Goal: Task Accomplishment & Management: Manage account settings

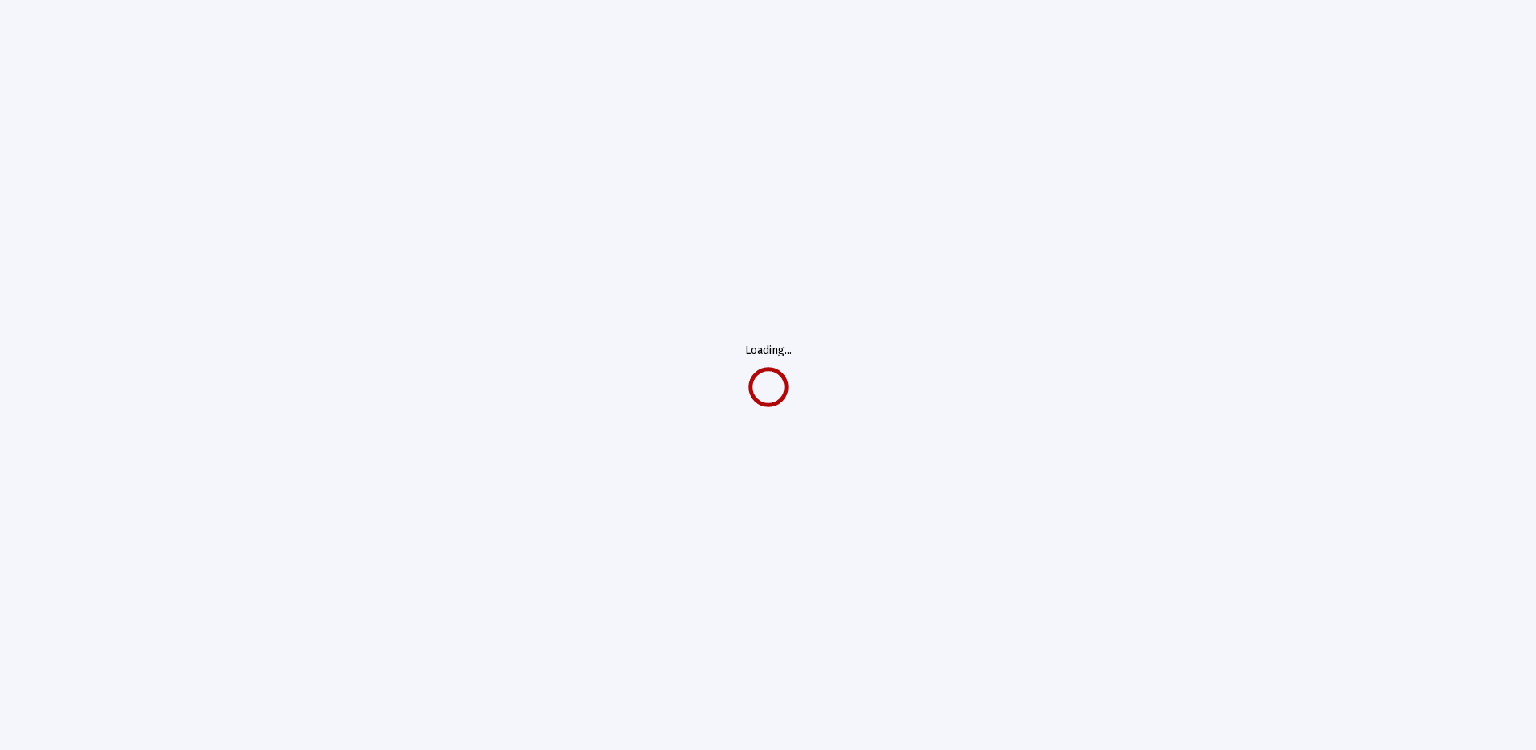
click at [280, 357] on div "Loading..." at bounding box center [768, 375] width 1536 height 750
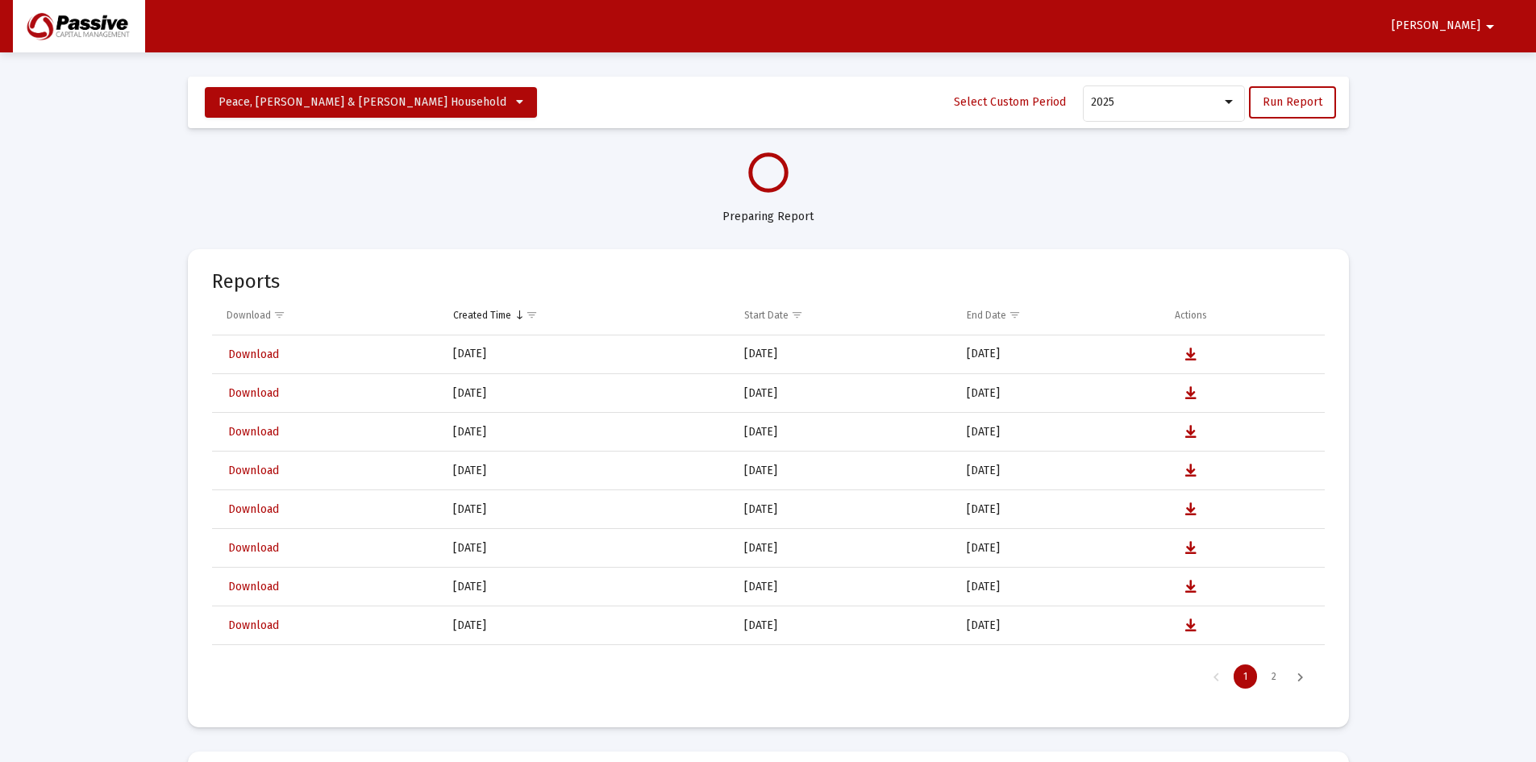
select select "View all"
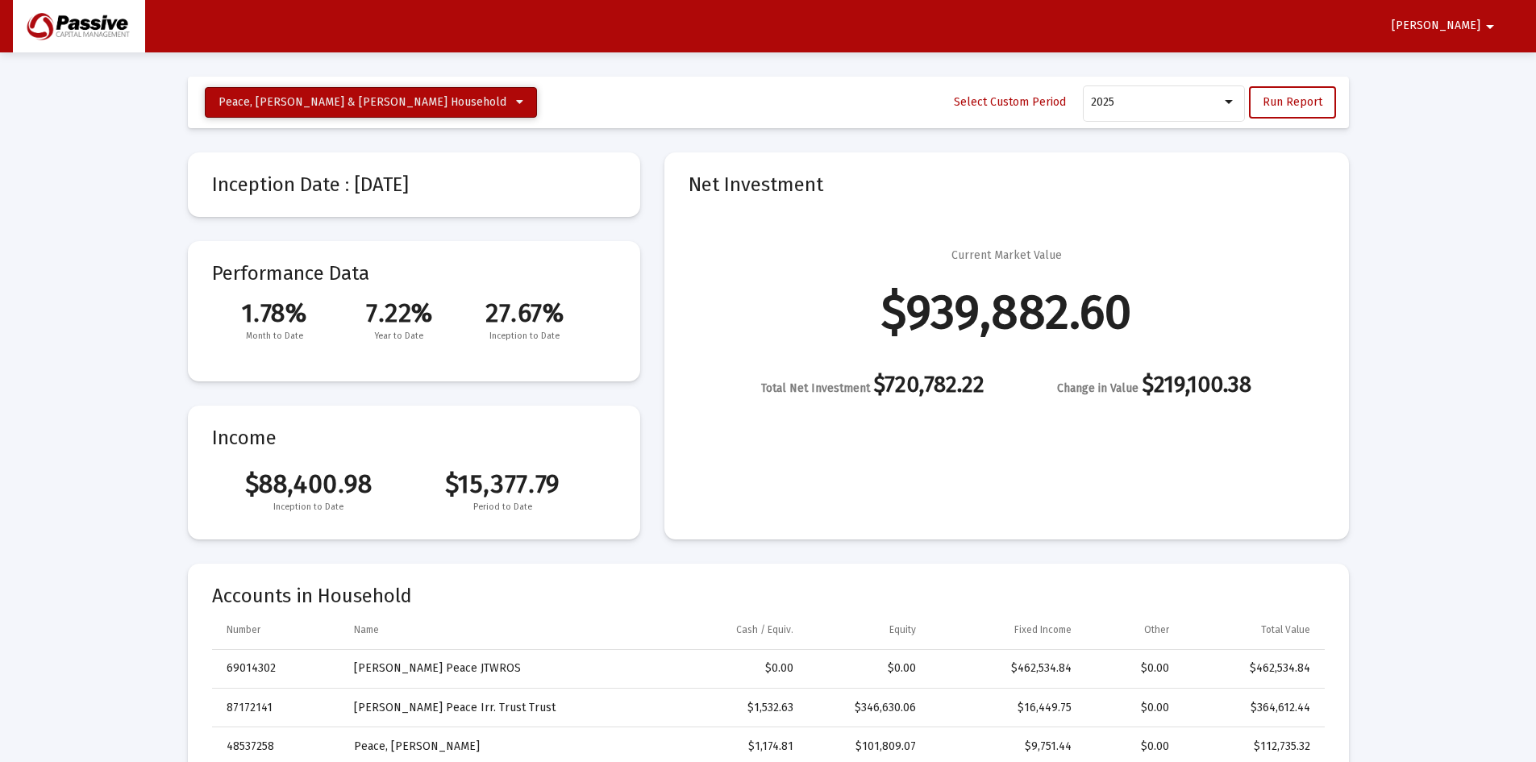
click at [361, 103] on span "Peace, [PERSON_NAME] & [PERSON_NAME] Household" at bounding box center [363, 102] width 288 height 14
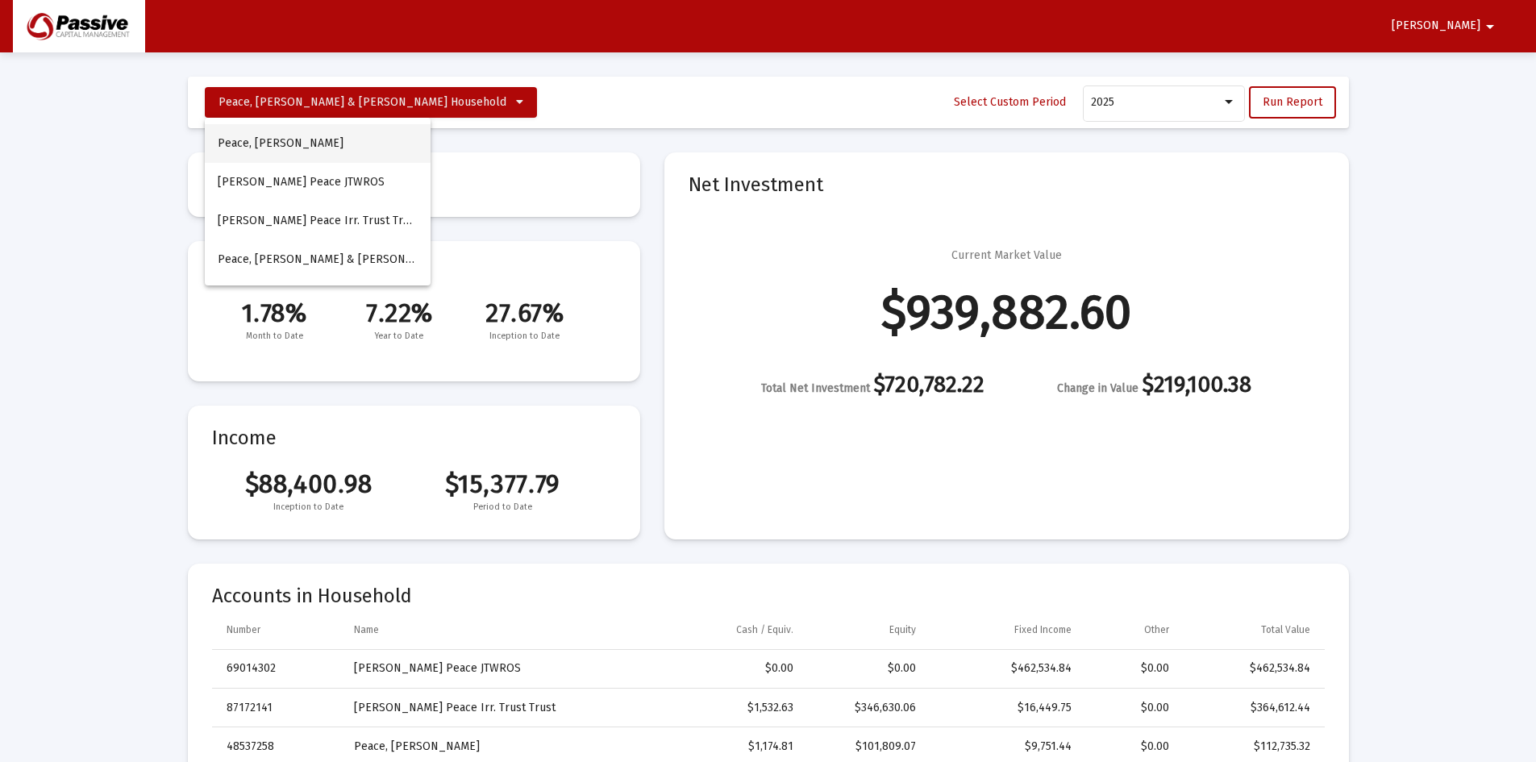
click at [335, 140] on button "Peace, [PERSON_NAME]" at bounding box center [318, 143] width 226 height 39
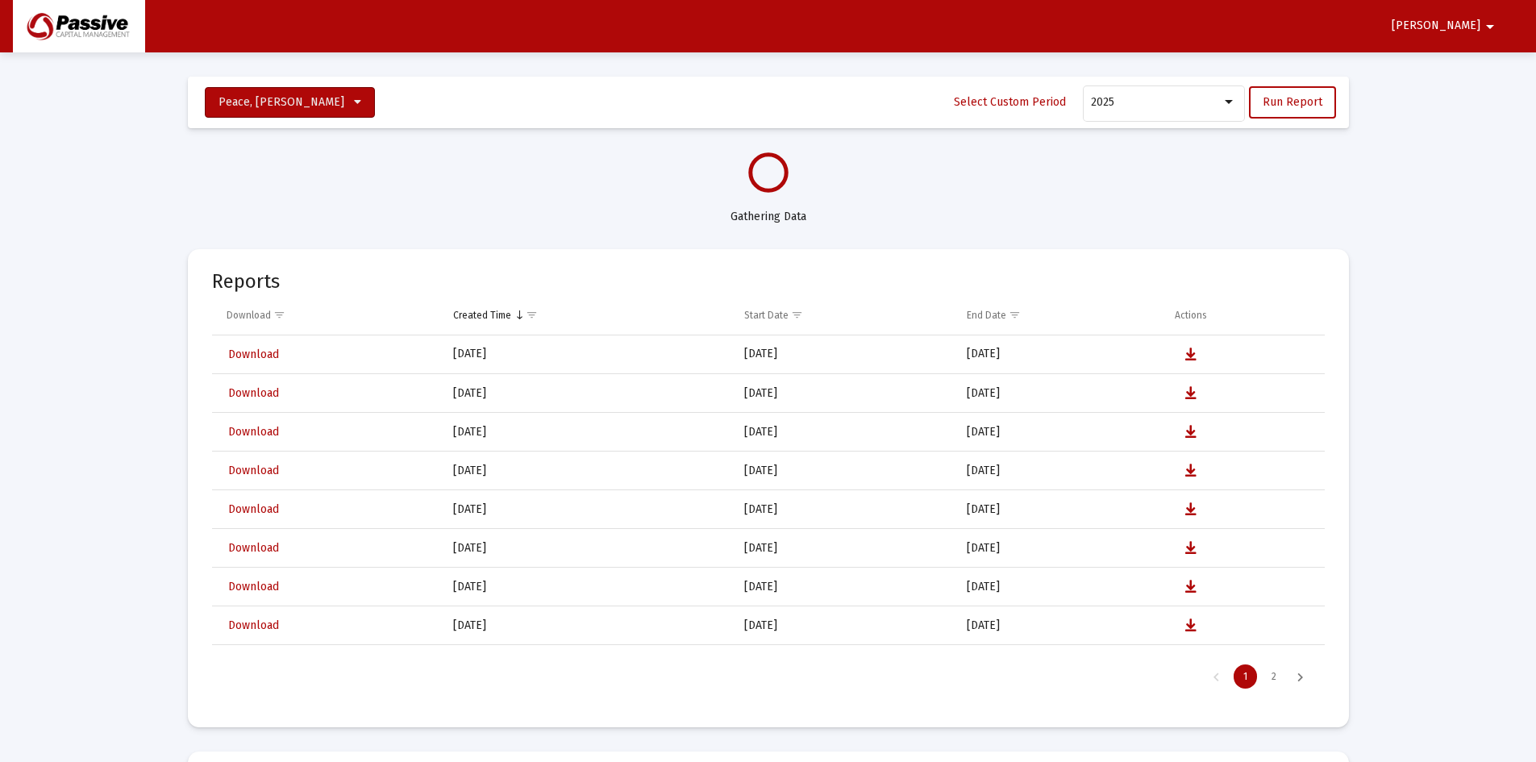
select select "View all"
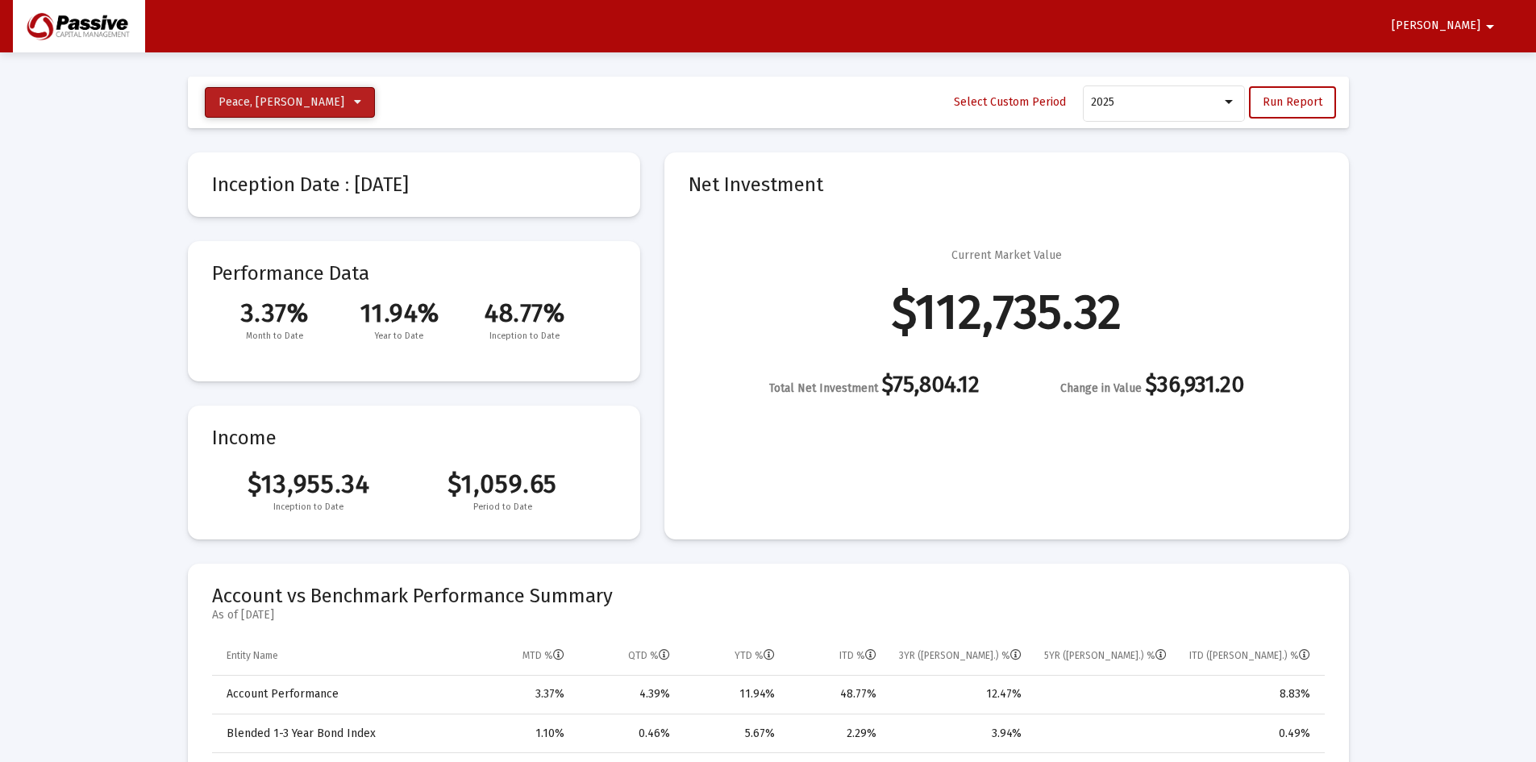
click at [298, 102] on span "Peace, [PERSON_NAME]" at bounding box center [282, 102] width 126 height 14
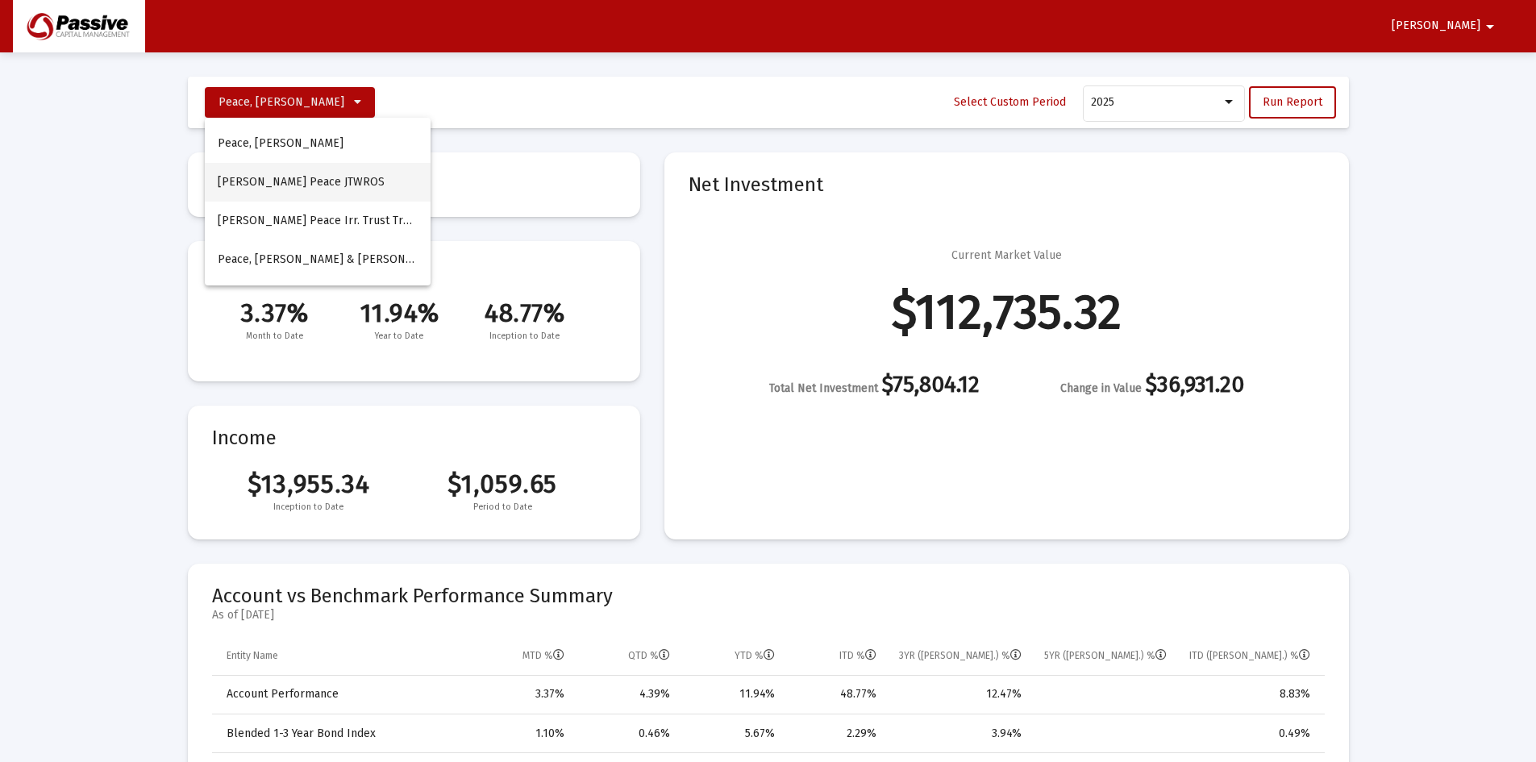
click at [300, 173] on button "[PERSON_NAME] Peace JTWROS" at bounding box center [318, 182] width 226 height 39
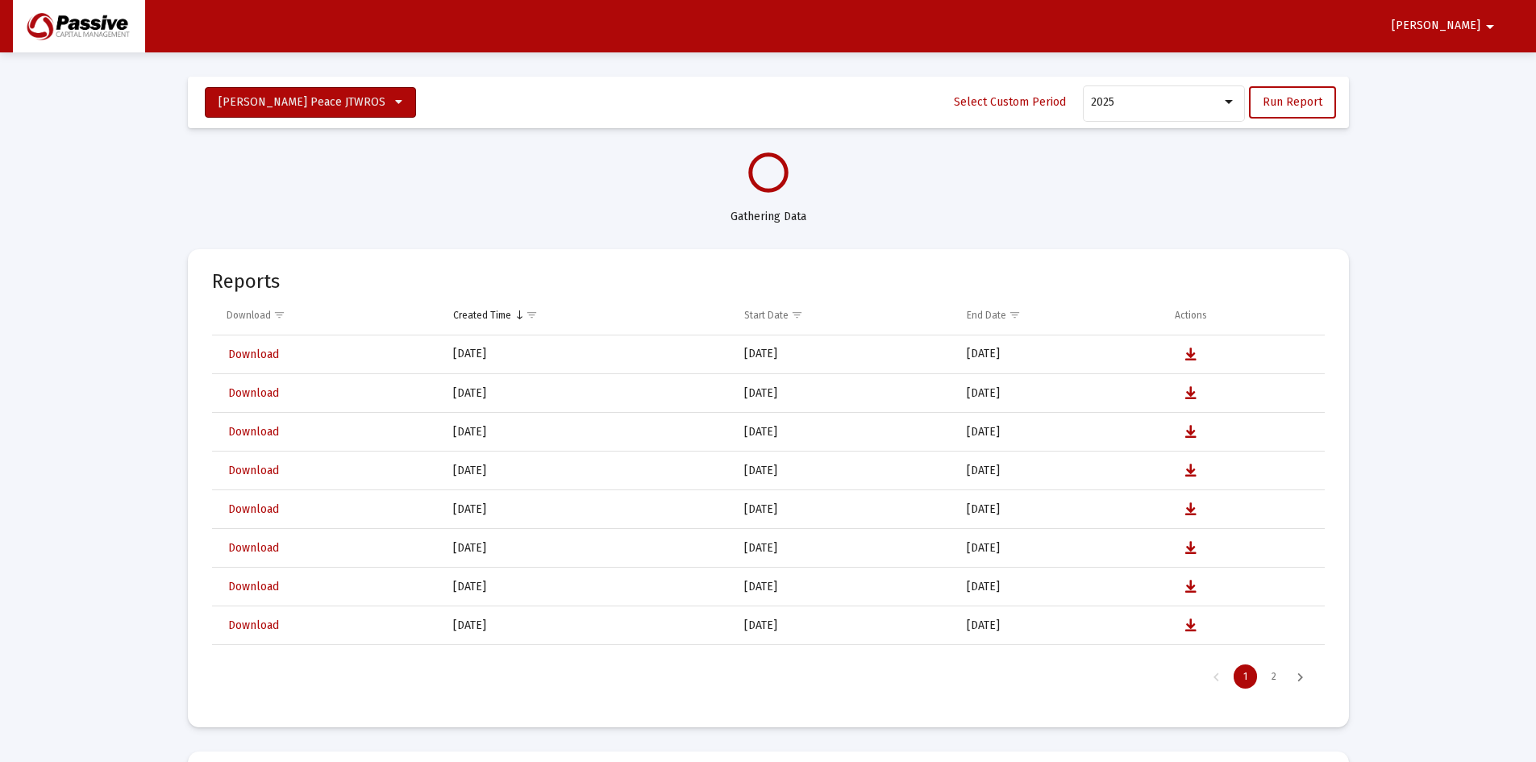
select select "View all"
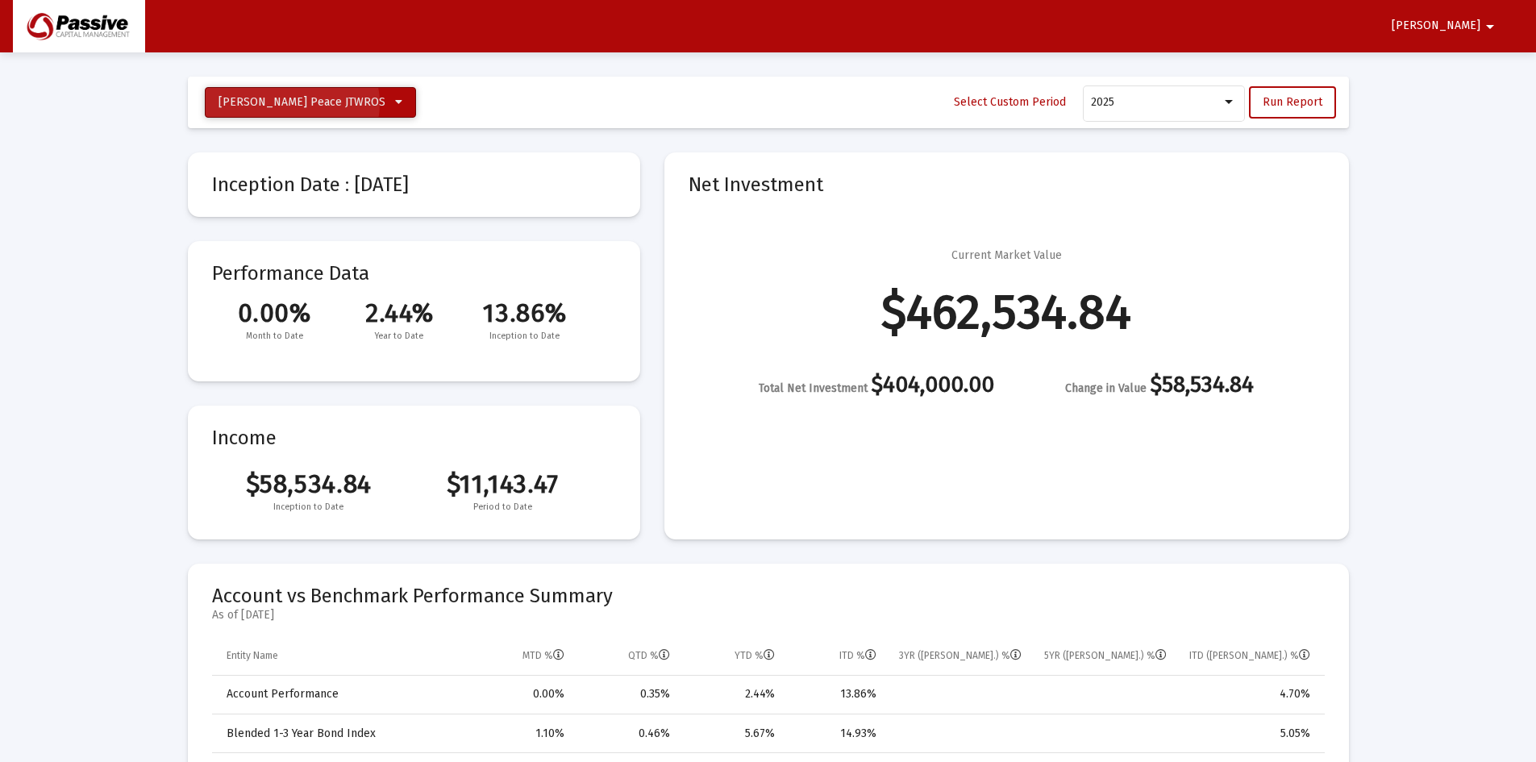
click at [292, 103] on span "[PERSON_NAME] Peace JTWROS" at bounding box center [302, 102] width 167 height 14
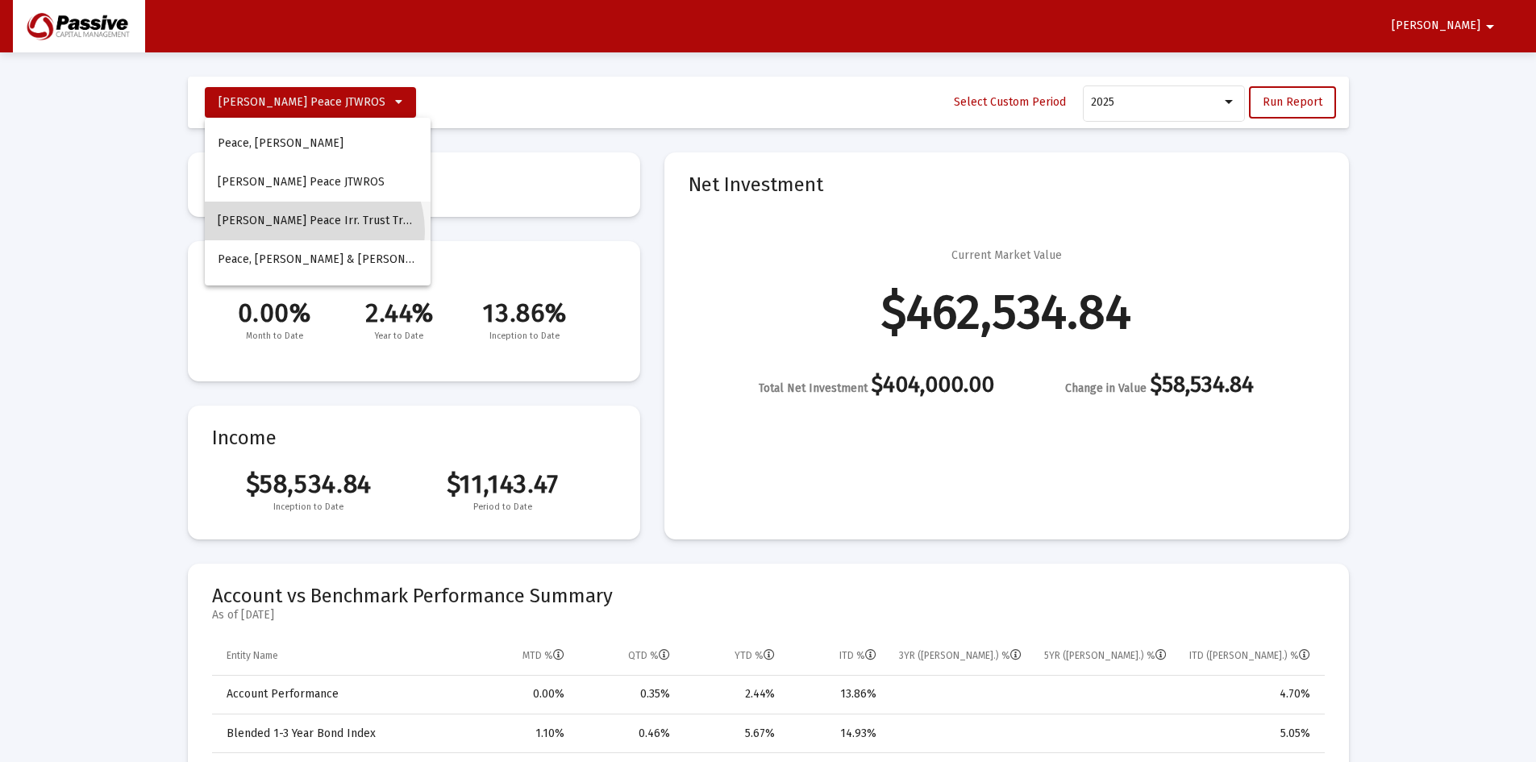
click at [313, 231] on button "[PERSON_NAME] Peace Irr. Trust Trust" at bounding box center [318, 221] width 226 height 39
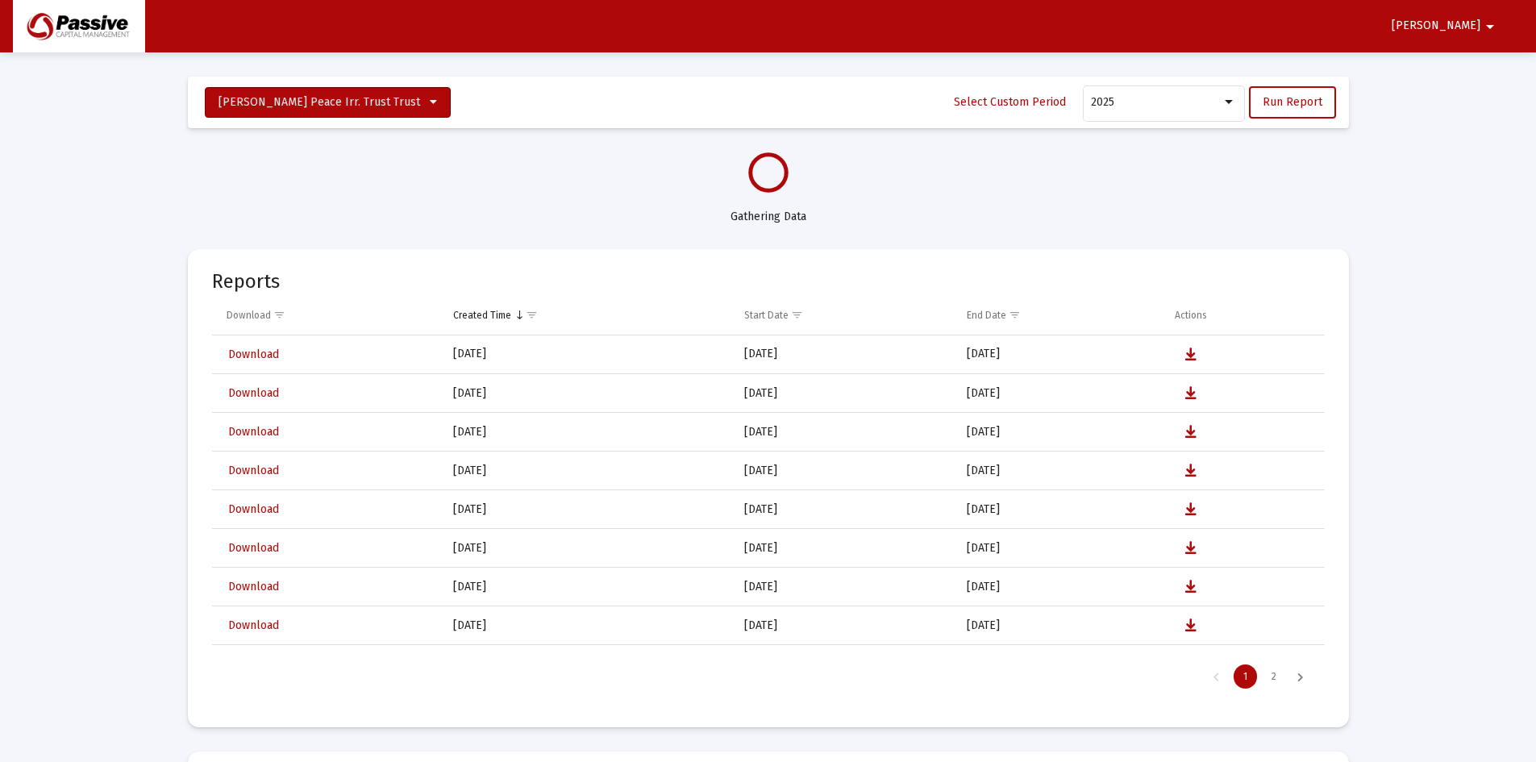
select select "View all"
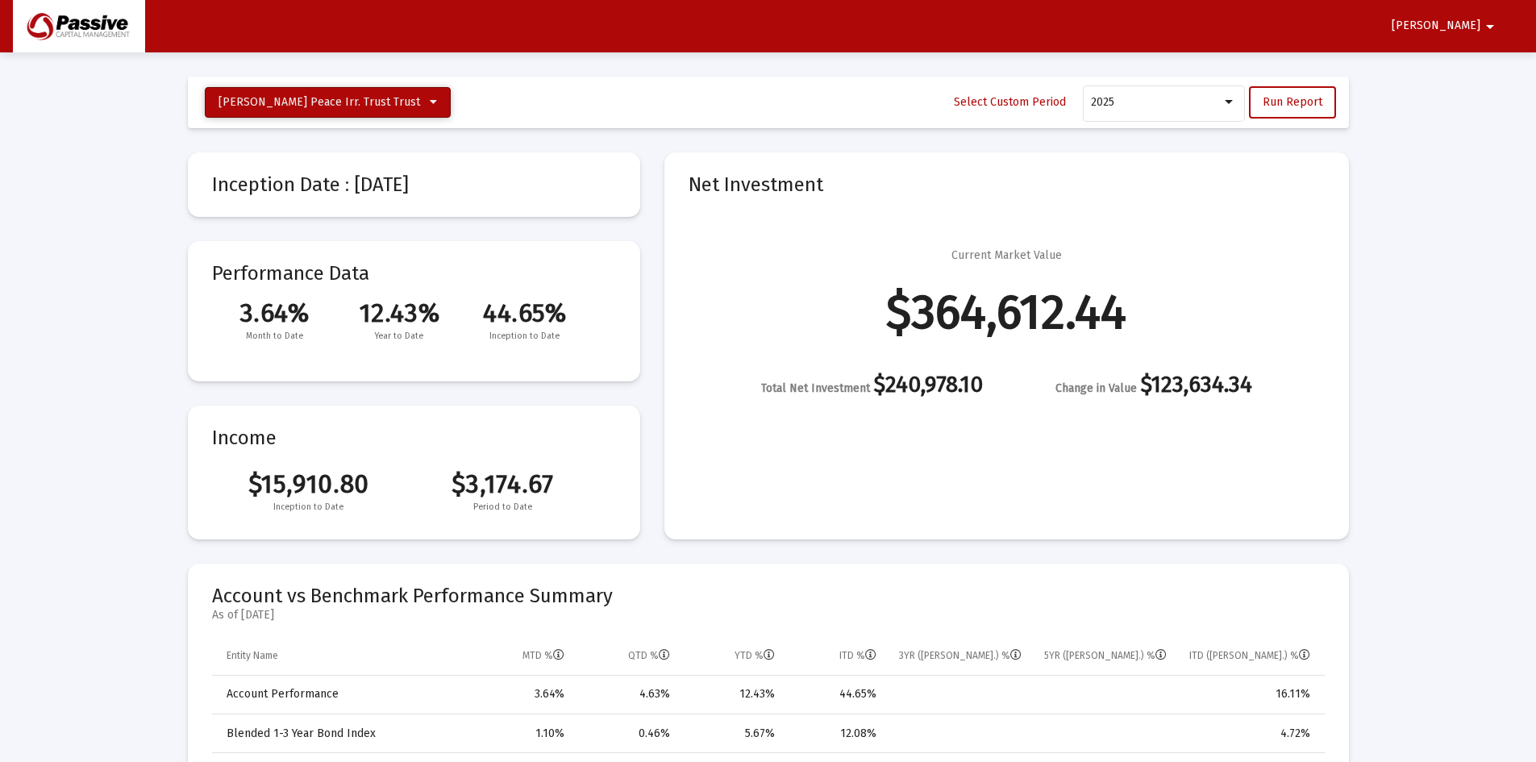
click at [369, 101] on span "[PERSON_NAME] Peace Irr. Trust Trust" at bounding box center [320, 102] width 202 height 14
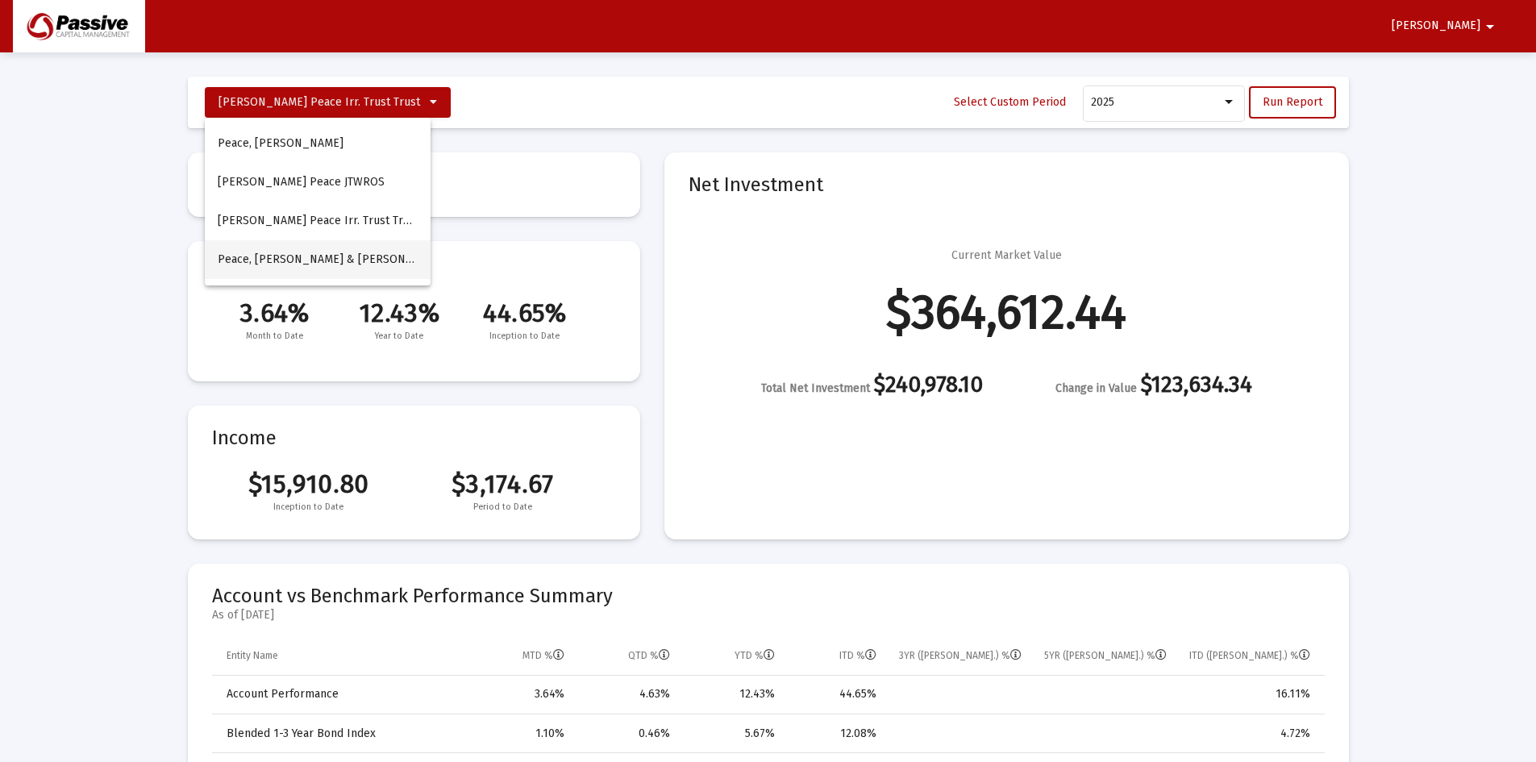
click at [330, 260] on span "Peace, [PERSON_NAME] & [PERSON_NAME] Household" at bounding box center [362, 259] width 288 height 14
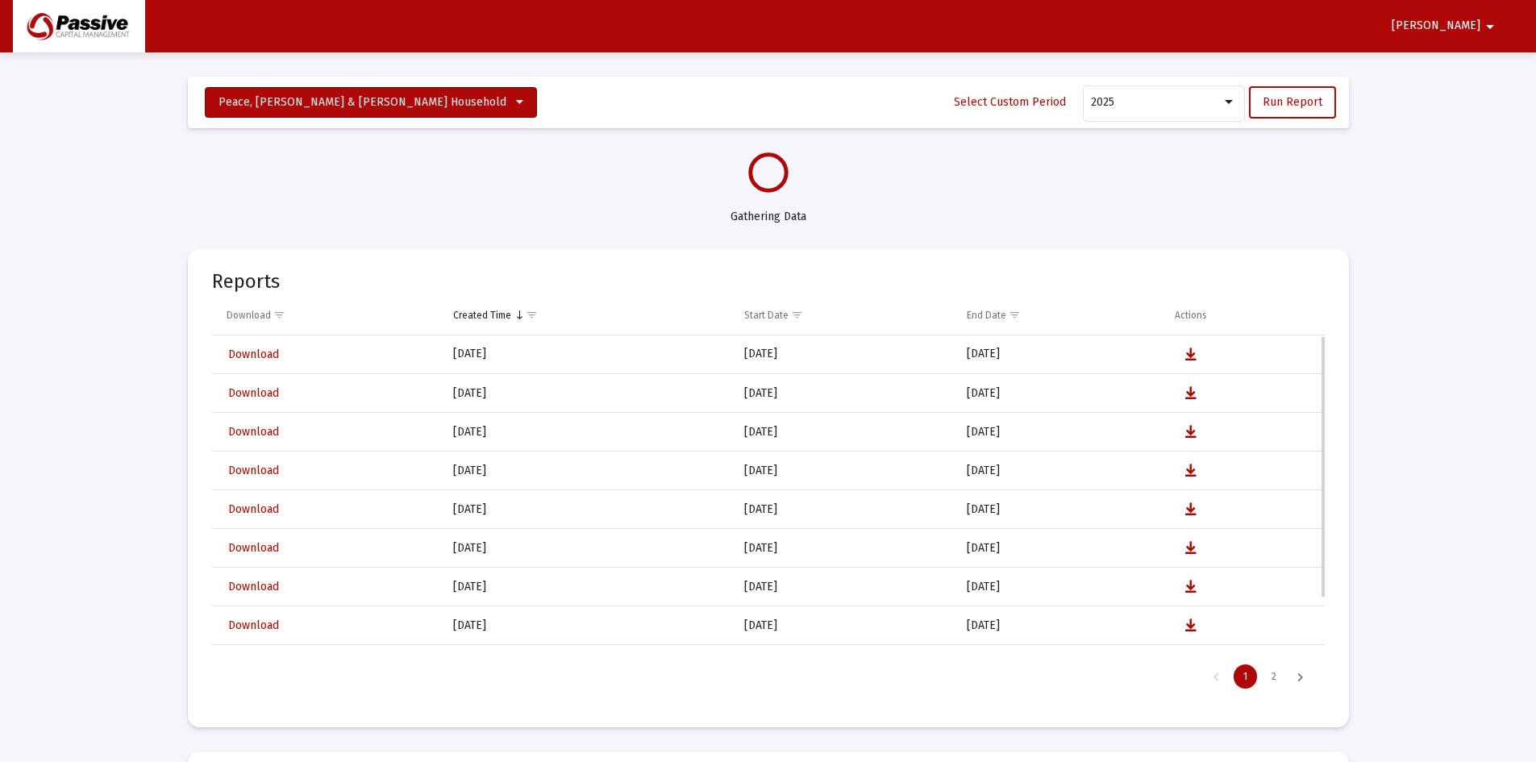
select select "View all"
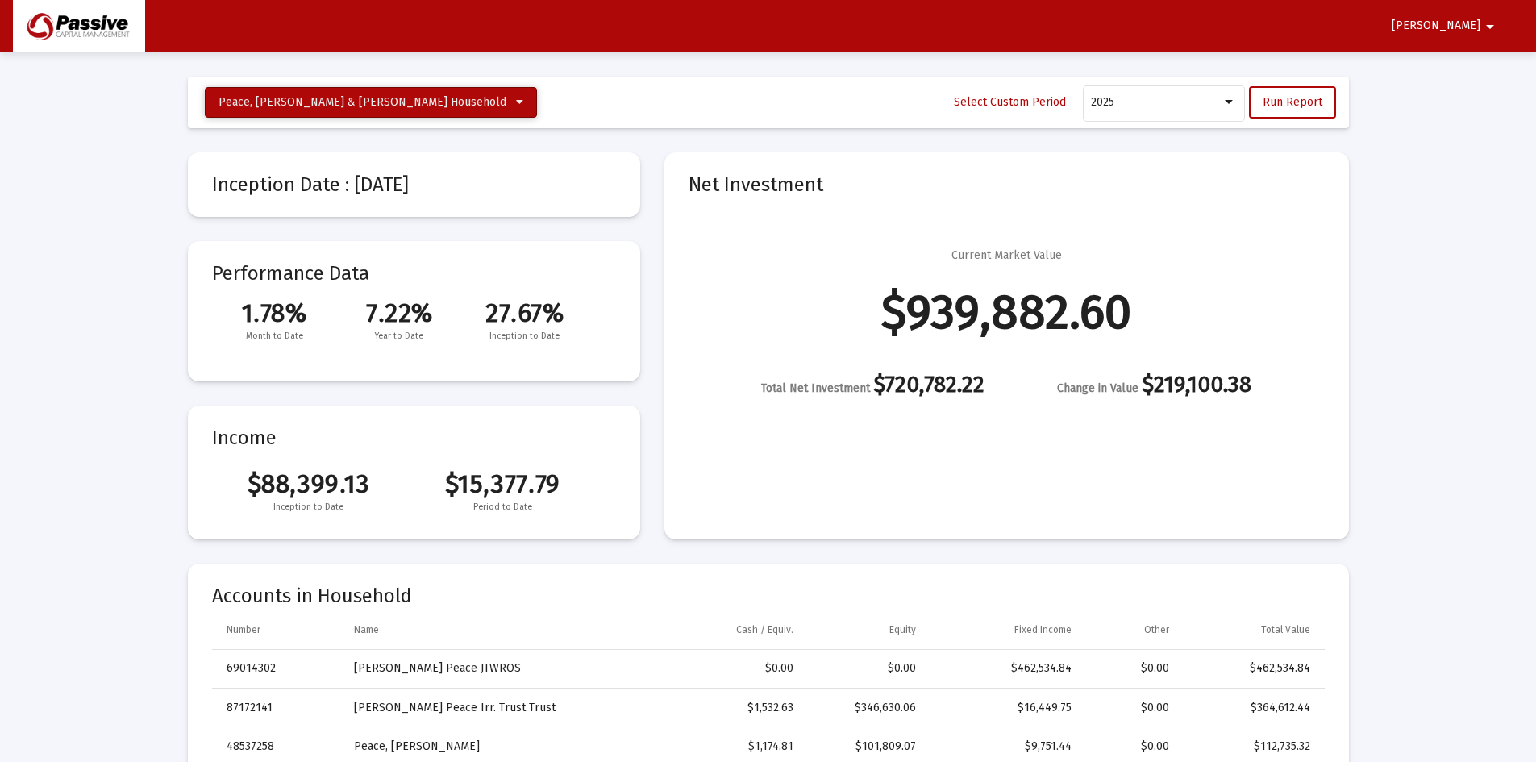
click at [368, 98] on span "Peace, [PERSON_NAME] & [PERSON_NAME] Household" at bounding box center [363, 102] width 288 height 14
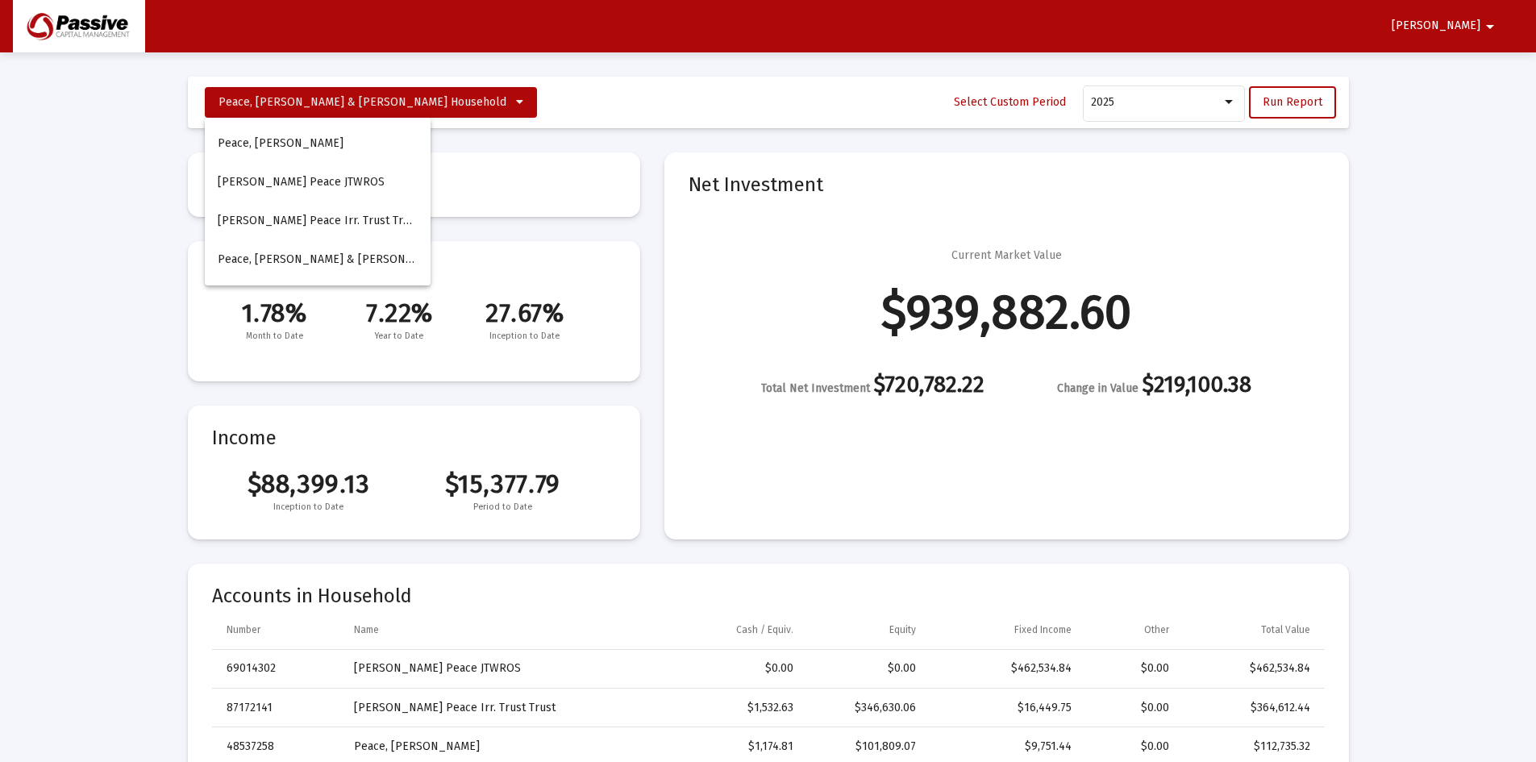
click at [65, 290] on div at bounding box center [768, 381] width 1536 height 762
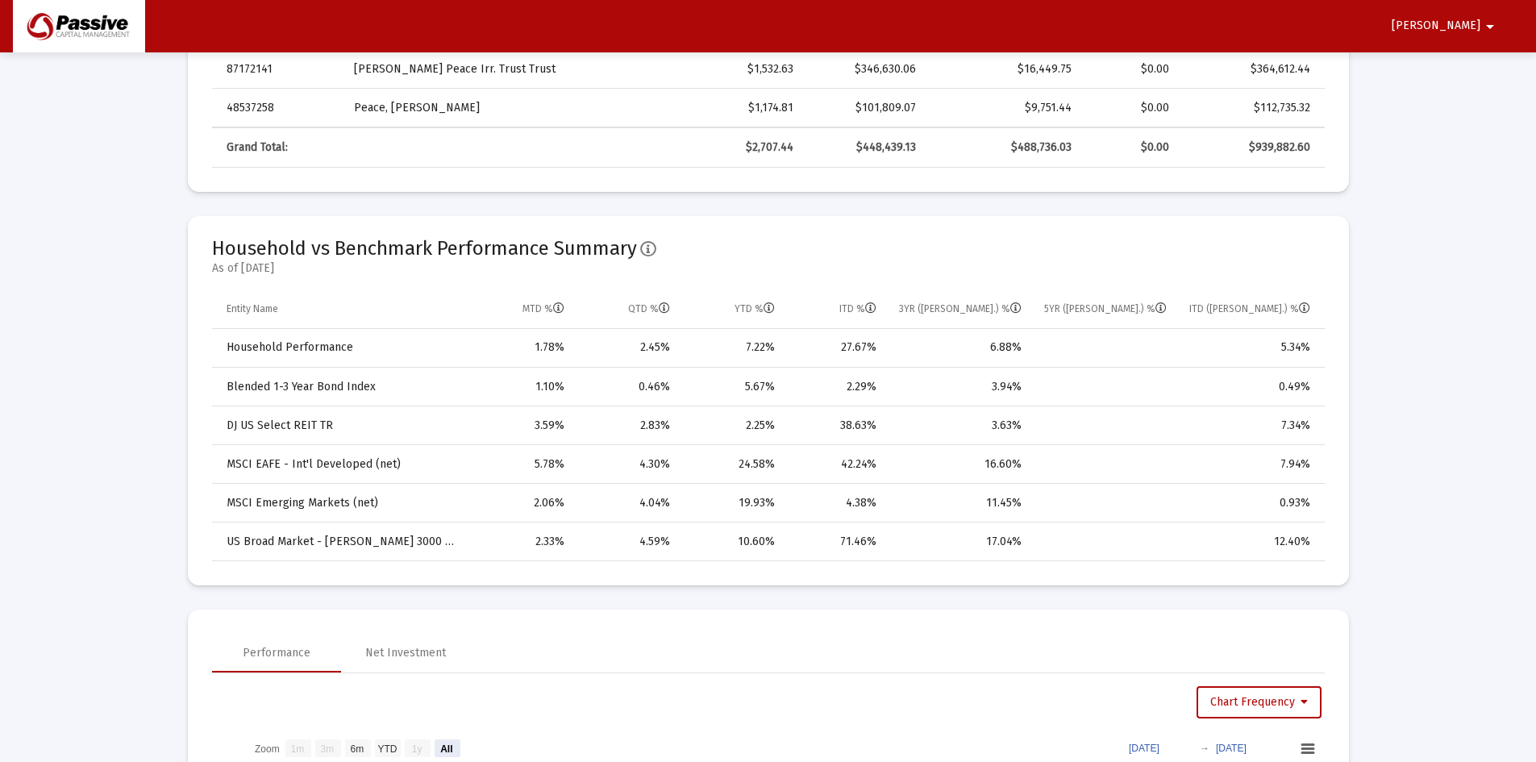
scroll to position [484, 0]
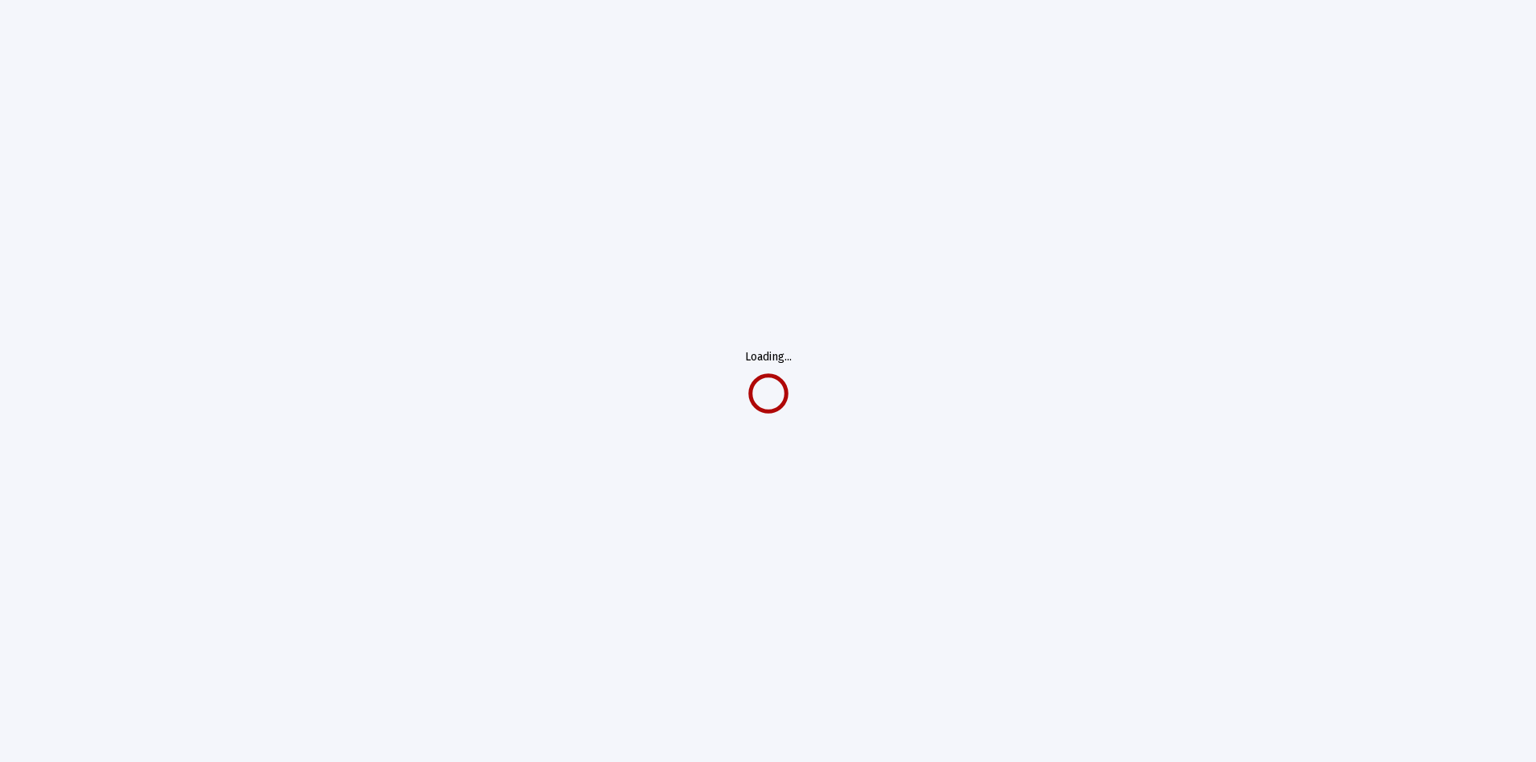
select select "View all"
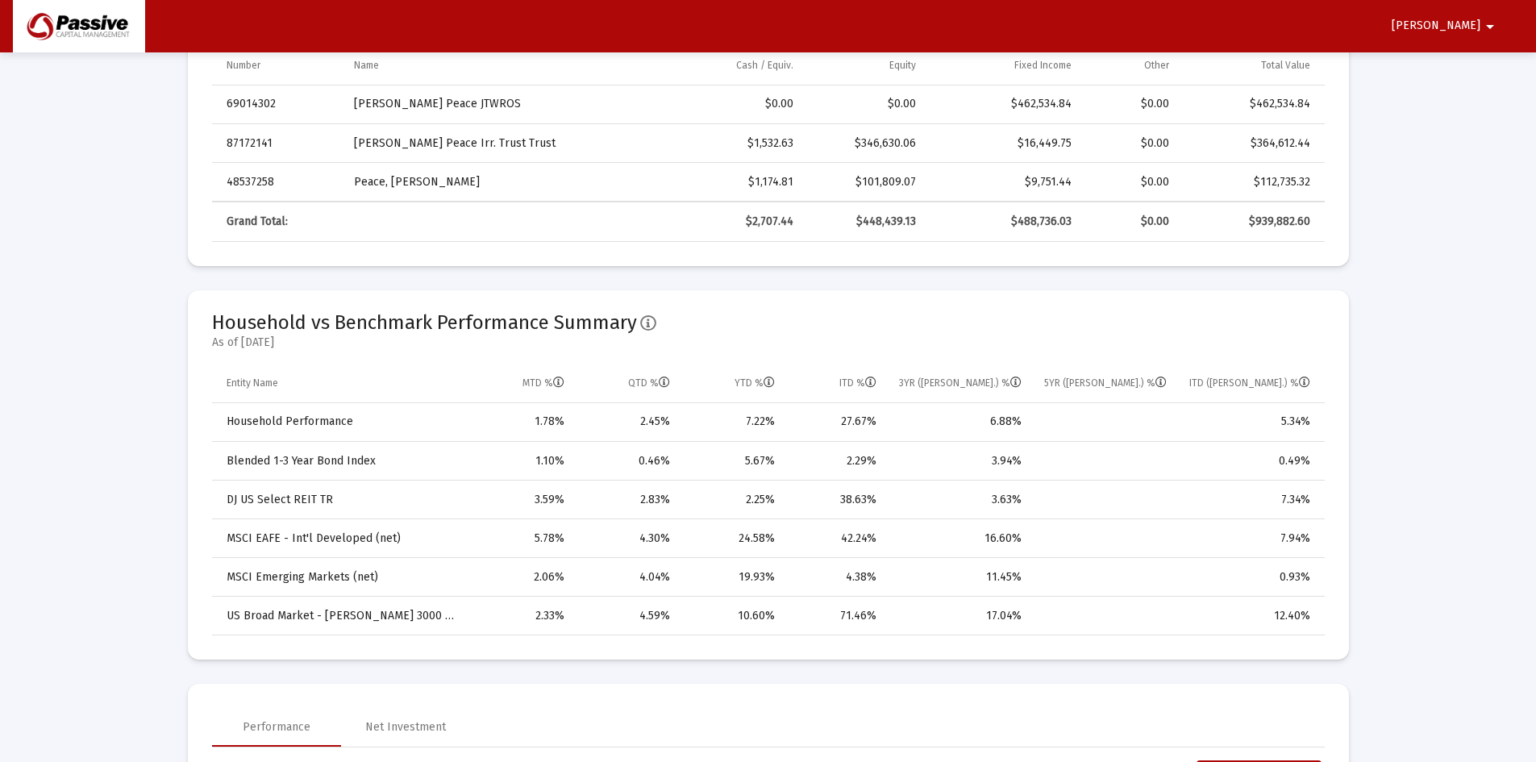
scroll to position [1129, 0]
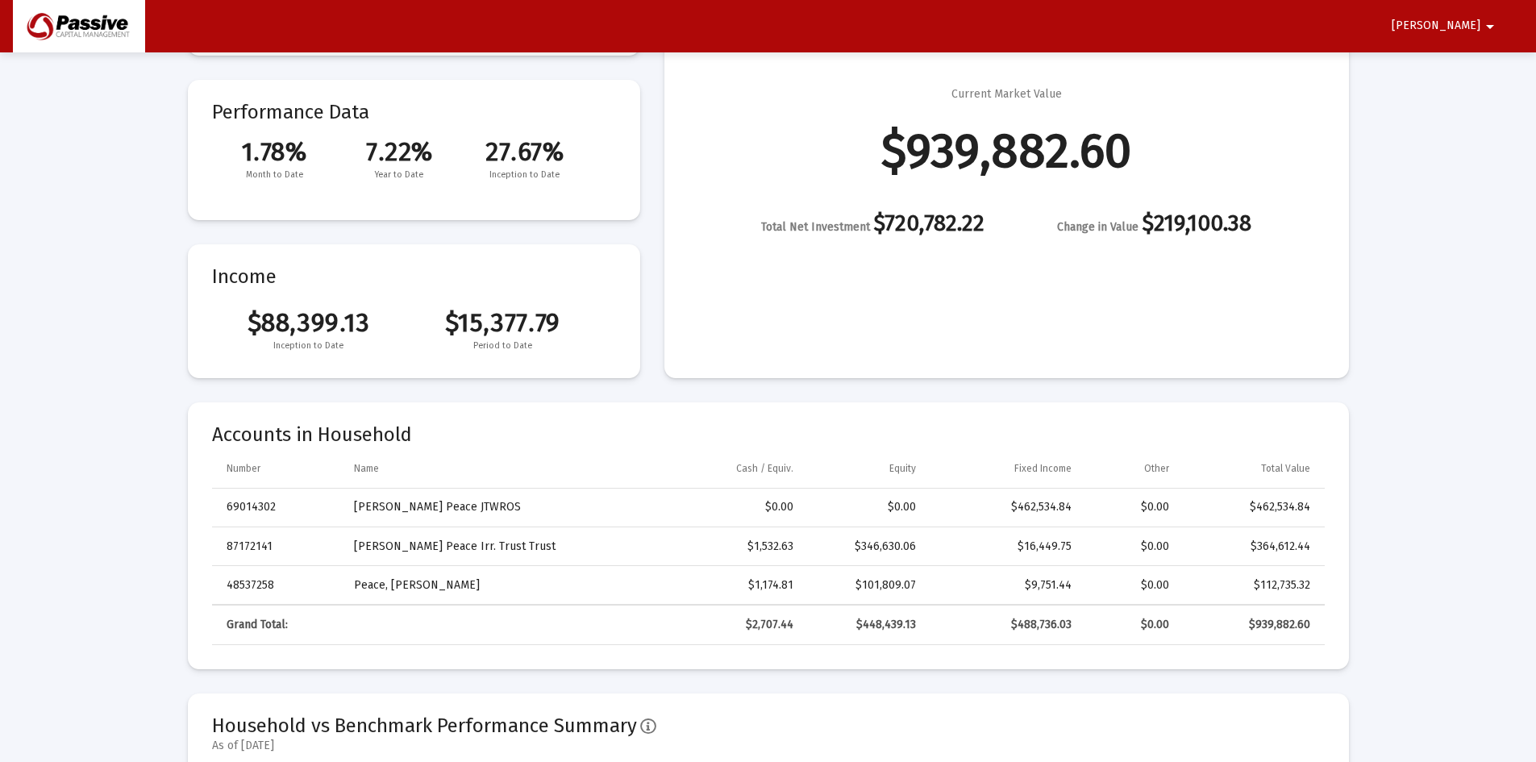
scroll to position [0, 0]
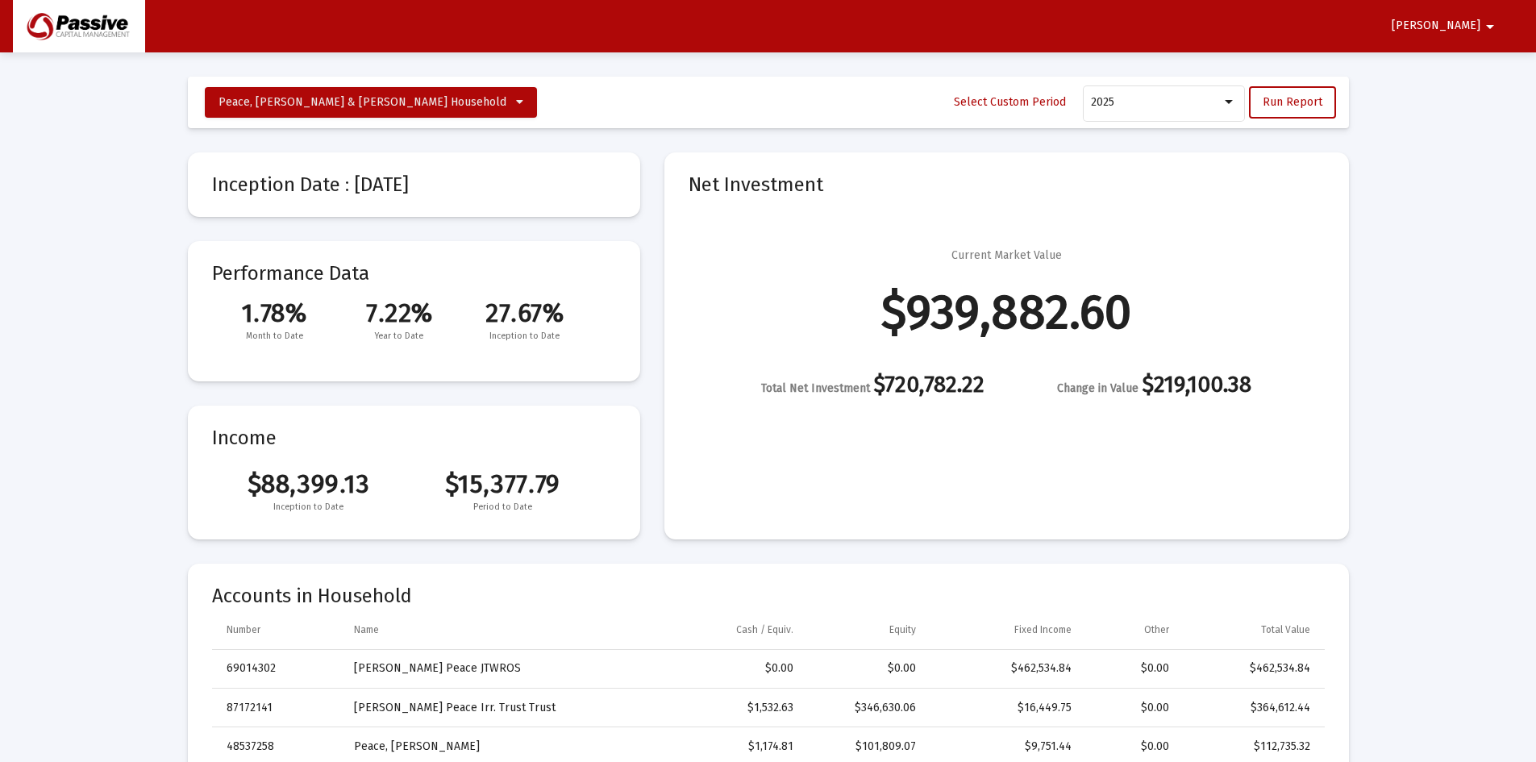
click at [1474, 20] on span "[PERSON_NAME]" at bounding box center [1436, 26] width 89 height 14
click at [1475, 65] on button "Logout" at bounding box center [1476, 68] width 90 height 39
